Goal: Navigation & Orientation: Locate item on page

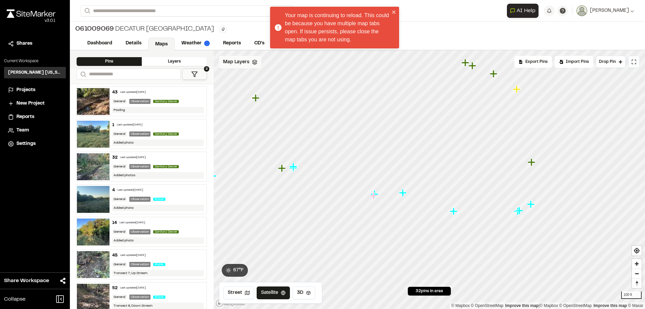
click at [231, 64] on span "Map Layers" at bounding box center [236, 61] width 26 height 7
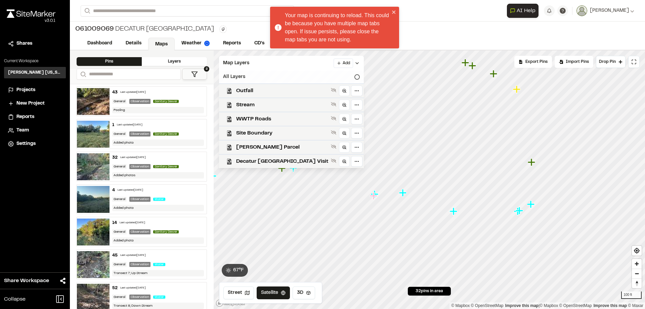
click at [325, 78] on div "All Layers" at bounding box center [291, 77] width 145 height 13
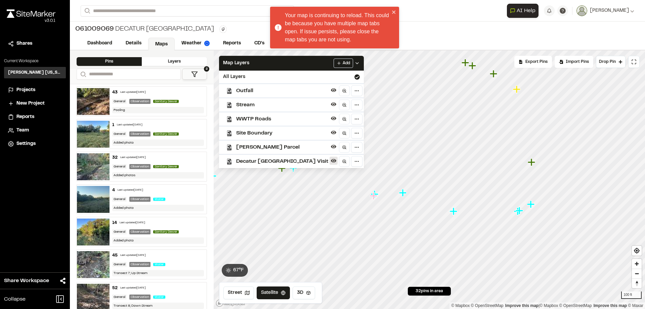
click at [330, 163] on button at bounding box center [334, 161] width 8 height 8
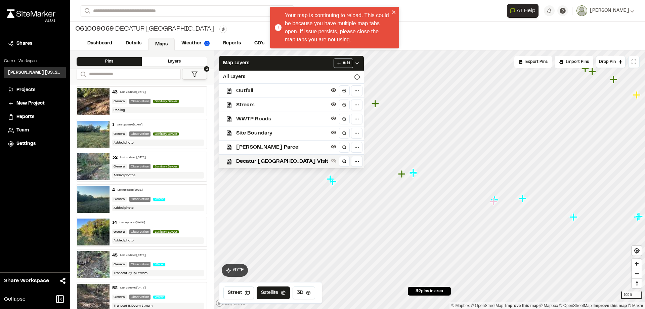
click at [414, 173] on icon "Map marker" at bounding box center [413, 172] width 9 height 9
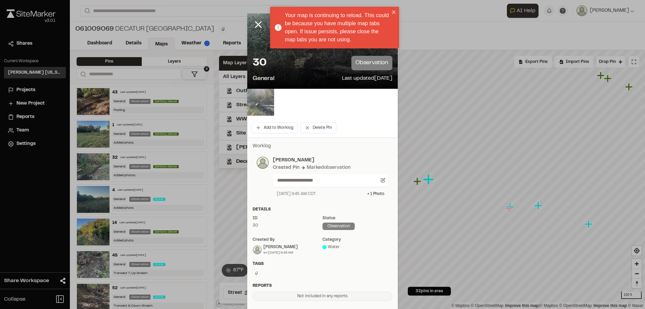
click at [255, 105] on img at bounding box center [260, 102] width 27 height 27
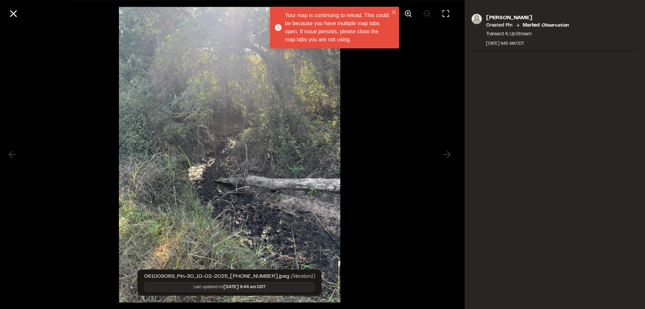
click at [451, 152] on div at bounding box center [229, 154] width 459 height 309
click at [447, 153] on div at bounding box center [229, 154] width 459 height 309
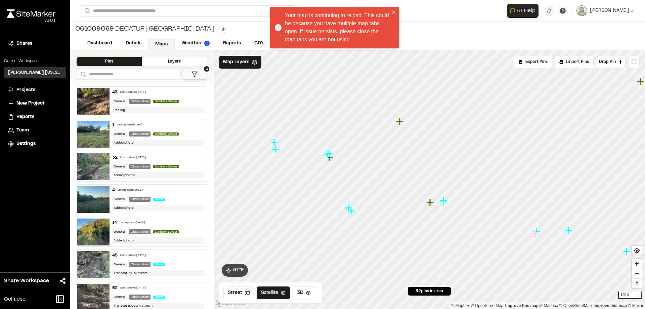
click at [331, 155] on icon "Map marker" at bounding box center [329, 153] width 9 height 9
click at [372, 169] on icon "Map marker" at bounding box center [373, 168] width 7 height 7
click at [496, 247] on icon "Map marker" at bounding box center [496, 245] width 7 height 7
click at [423, 173] on icon "Map marker" at bounding box center [422, 172] width 7 height 7
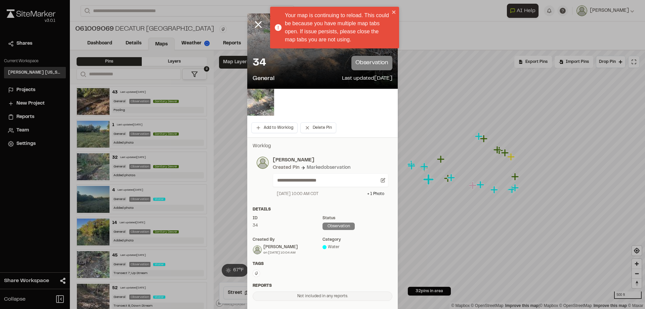
click at [247, 106] on img at bounding box center [260, 102] width 27 height 27
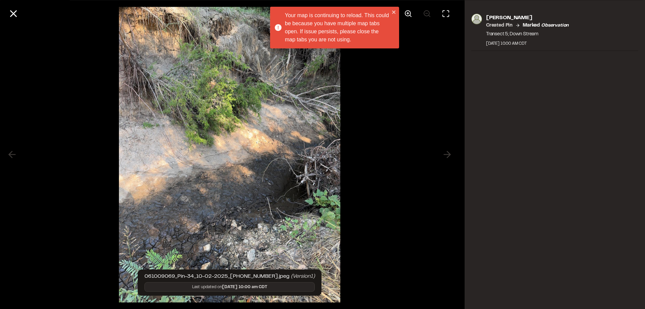
click at [522, 199] on div "[PERSON_NAME] Created Pin Marked observation Transect 5; Down Stream [DATE] 10:…" at bounding box center [555, 154] width 180 height 309
click at [393, 12] on icon at bounding box center [389, 13] width 8 height 8
click at [392, 13] on div at bounding box center [389, 13] width 16 height 16
click at [394, 11] on div at bounding box center [389, 13] width 16 height 16
click at [393, 13] on icon at bounding box center [389, 13] width 8 height 8
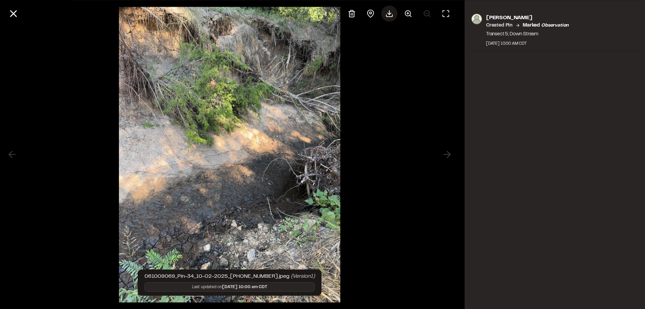
click at [602, 64] on div "[PERSON_NAME] Created Pin Marked observation Transect 5; Down Stream [DATE] 10:…" at bounding box center [555, 154] width 180 height 309
click at [236, 155] on img at bounding box center [229, 154] width 221 height 309
click at [17, 11] on icon at bounding box center [13, 13] width 11 height 11
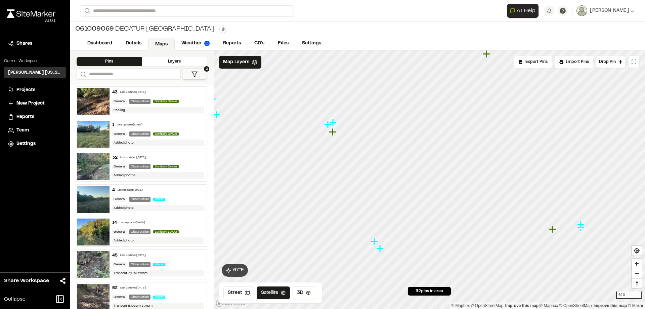
click at [329, 128] on icon "Map marker" at bounding box center [327, 124] width 7 height 7
click at [367, 118] on icon "Map marker" at bounding box center [365, 116] width 7 height 7
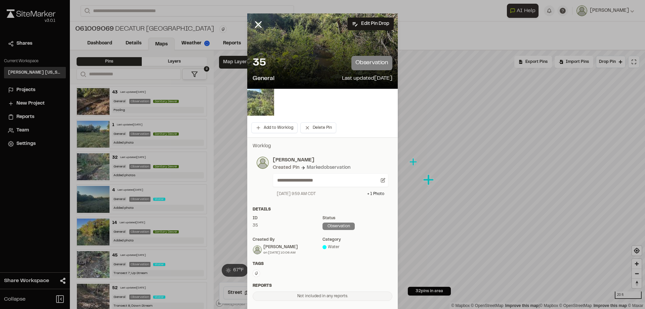
click at [262, 106] on img at bounding box center [260, 102] width 27 height 27
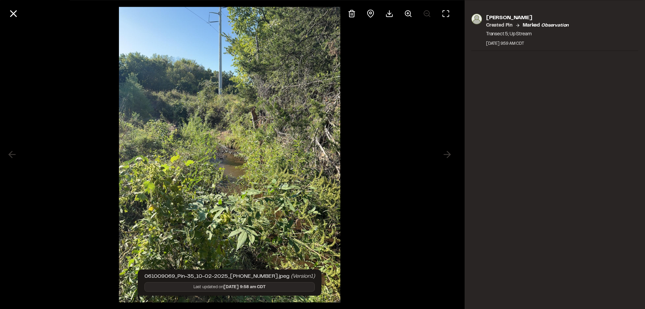
drag, startPoint x: 14, startPoint y: 14, endPoint x: 37, endPoint y: 31, distance: 28.2
click at [14, 14] on line at bounding box center [14, 14] width 6 height 6
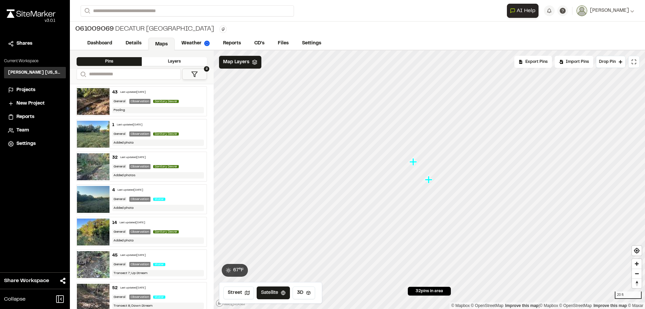
click at [413, 163] on icon "Map marker" at bounding box center [412, 161] width 7 height 7
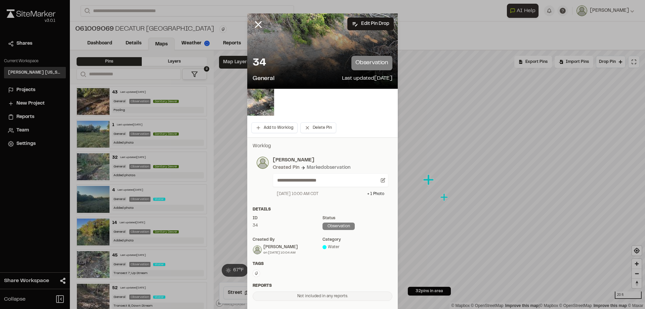
click at [269, 70] on div "34 observation" at bounding box center [323, 63] width 140 height 14
click at [249, 116] on div at bounding box center [322, 104] width 150 height 30
click at [256, 110] on img at bounding box center [260, 102] width 27 height 27
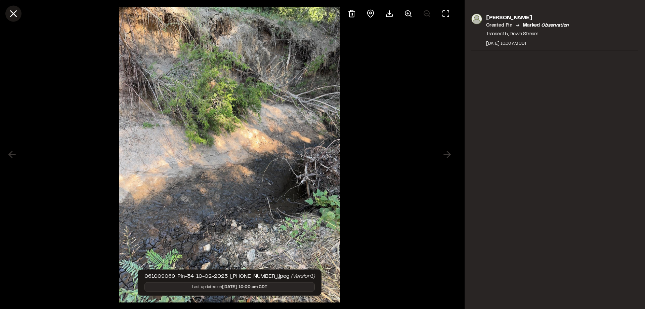
click at [7, 12] on button at bounding box center [13, 13] width 16 height 16
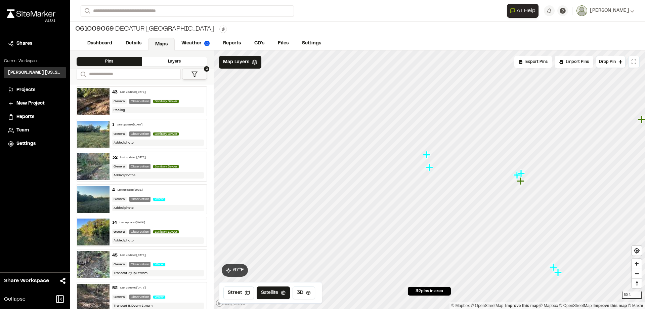
click at [428, 170] on icon "Map marker" at bounding box center [429, 166] width 7 height 7
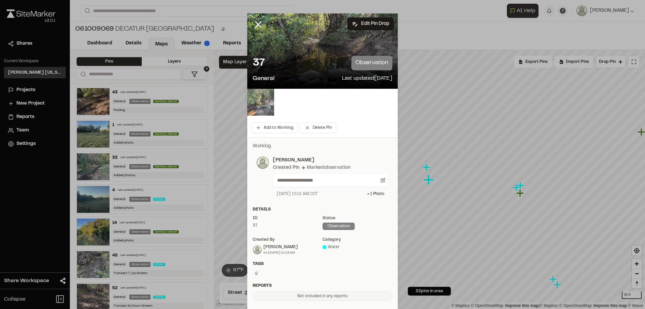
click at [262, 105] on img at bounding box center [260, 102] width 27 height 27
